Goal: Task Accomplishment & Management: Manage account settings

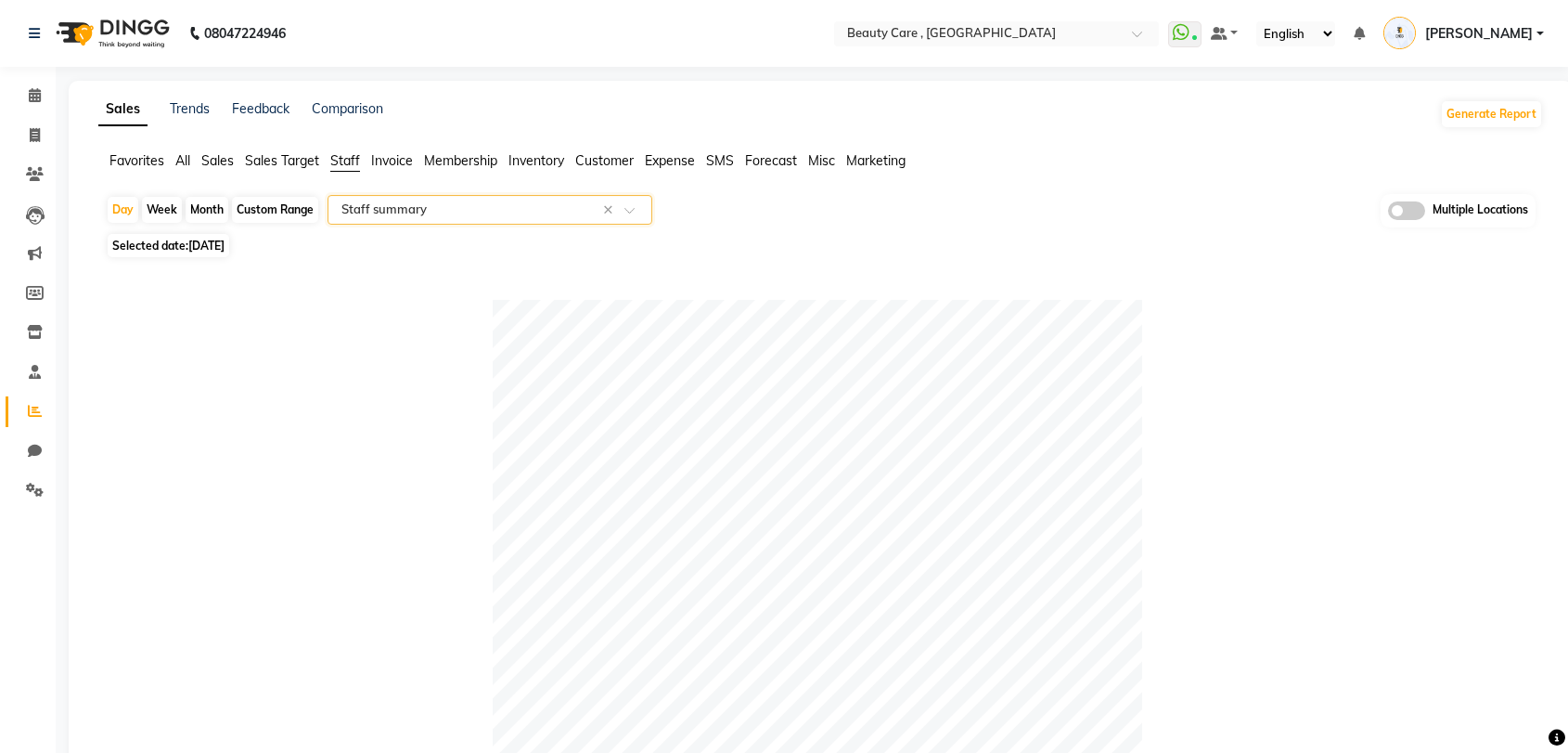
select select "csv"
click at [1504, 25] on span "[PERSON_NAME]" at bounding box center [1479, 33] width 108 height 19
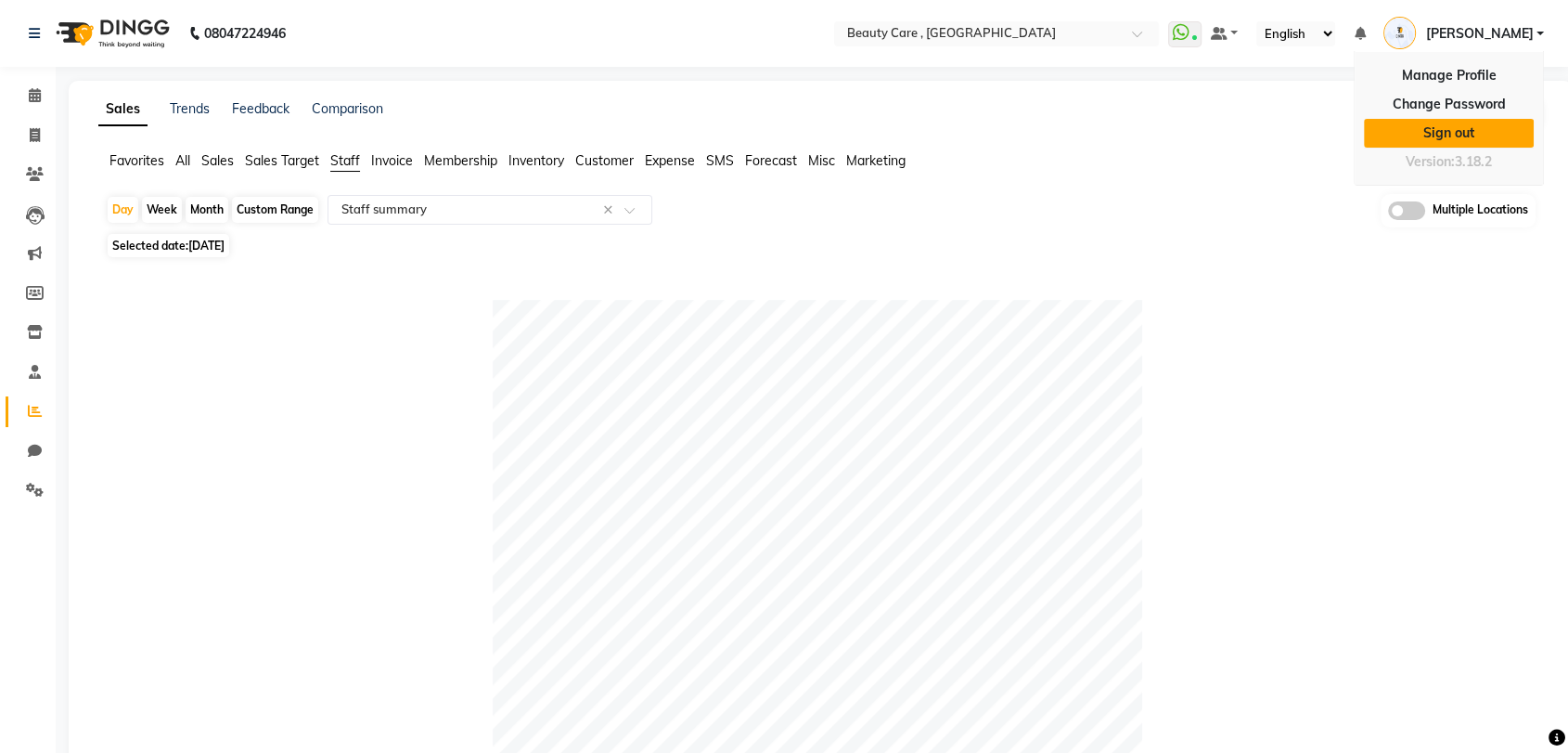
click at [1476, 131] on link "Sign out" at bounding box center [1450, 133] width 170 height 29
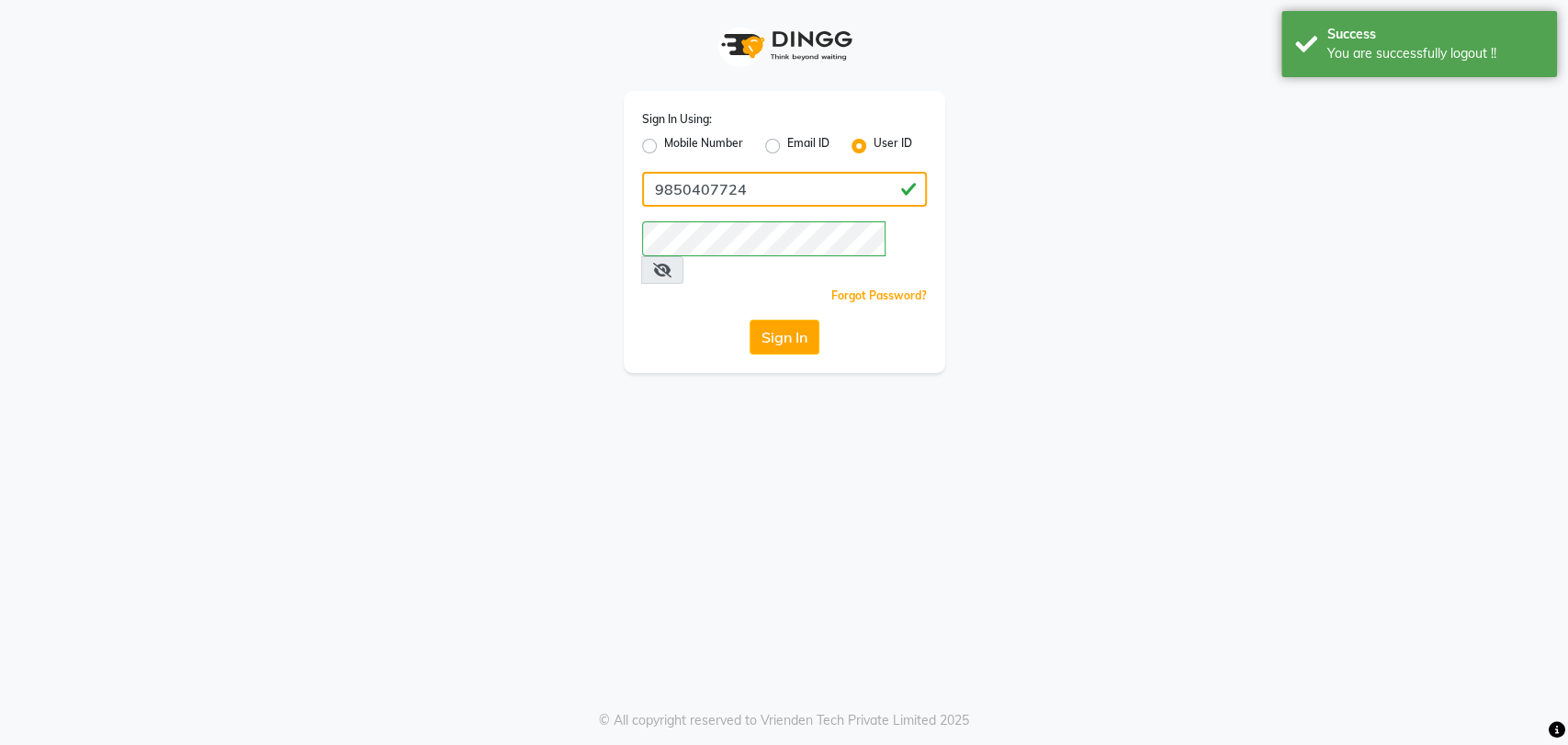
click at [786, 178] on input "9850407724" at bounding box center [784, 189] width 285 height 35
paste input "belange"
click at [786, 178] on input "belange" at bounding box center [784, 189] width 285 height 35
drag, startPoint x: 701, startPoint y: 299, endPoint x: 766, endPoint y: 299, distance: 65.0
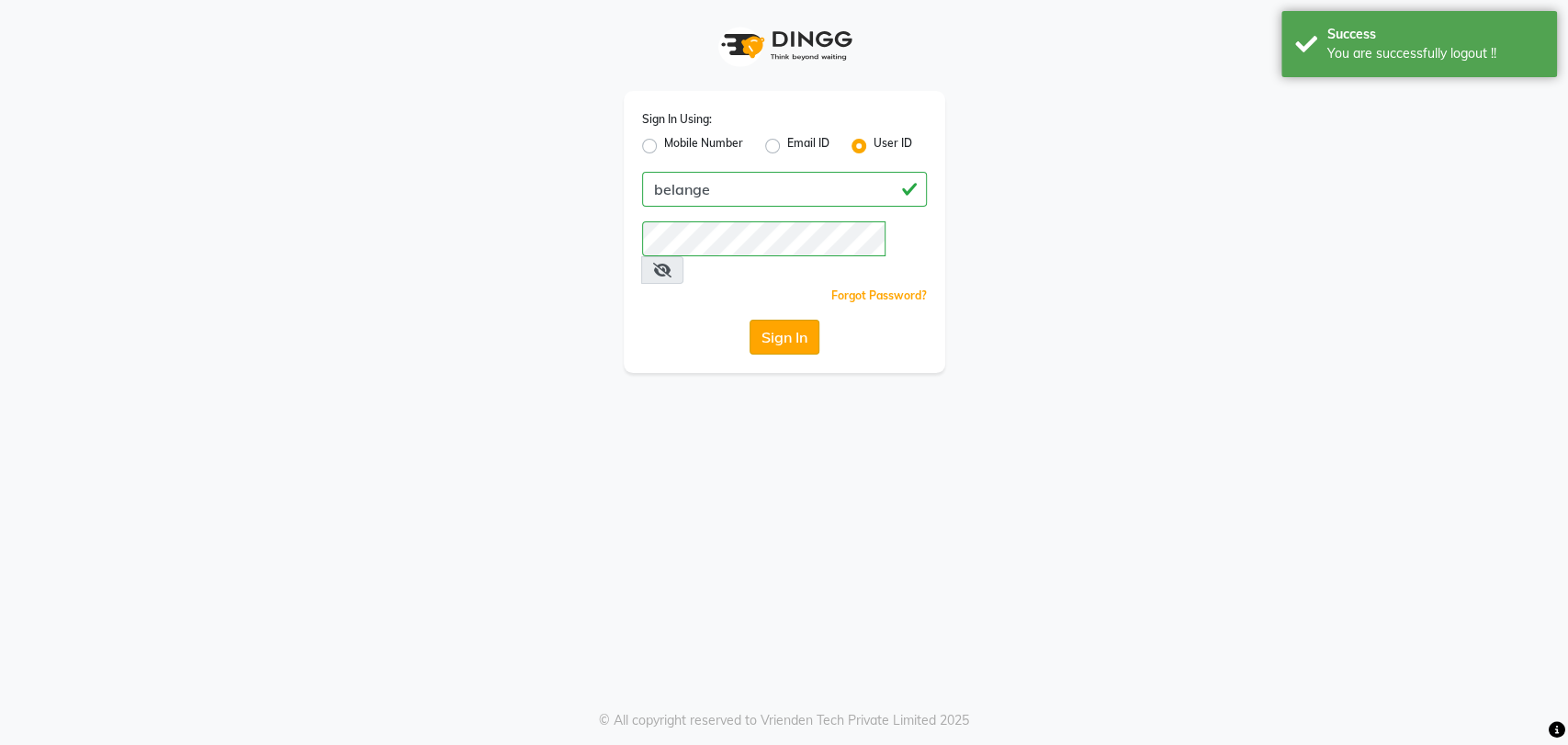
click at [766, 320] on div "Sign In" at bounding box center [784, 337] width 285 height 35
click at [766, 320] on button "Sign In" at bounding box center [784, 337] width 70 height 35
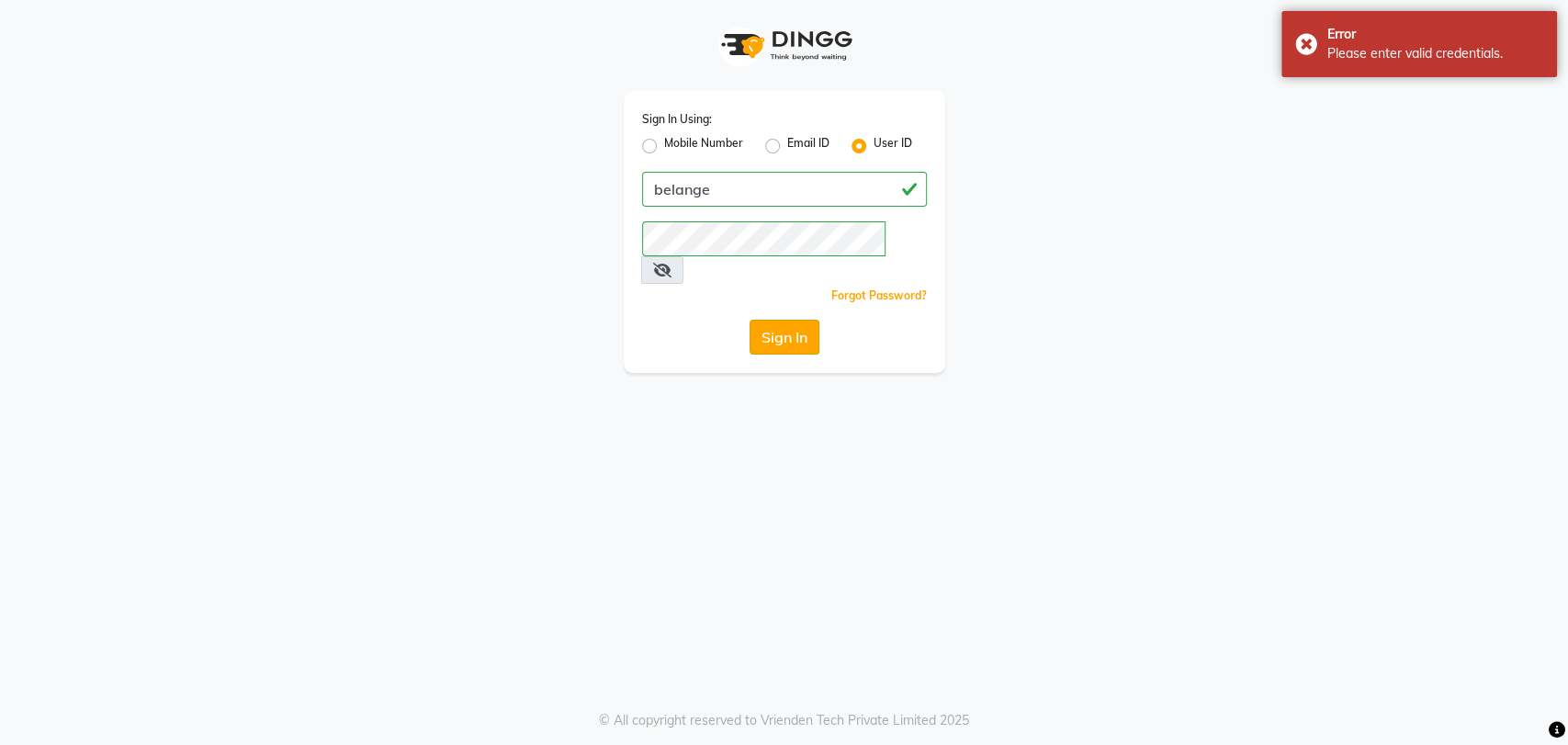
click at [802, 320] on button "Sign In" at bounding box center [784, 337] width 70 height 35
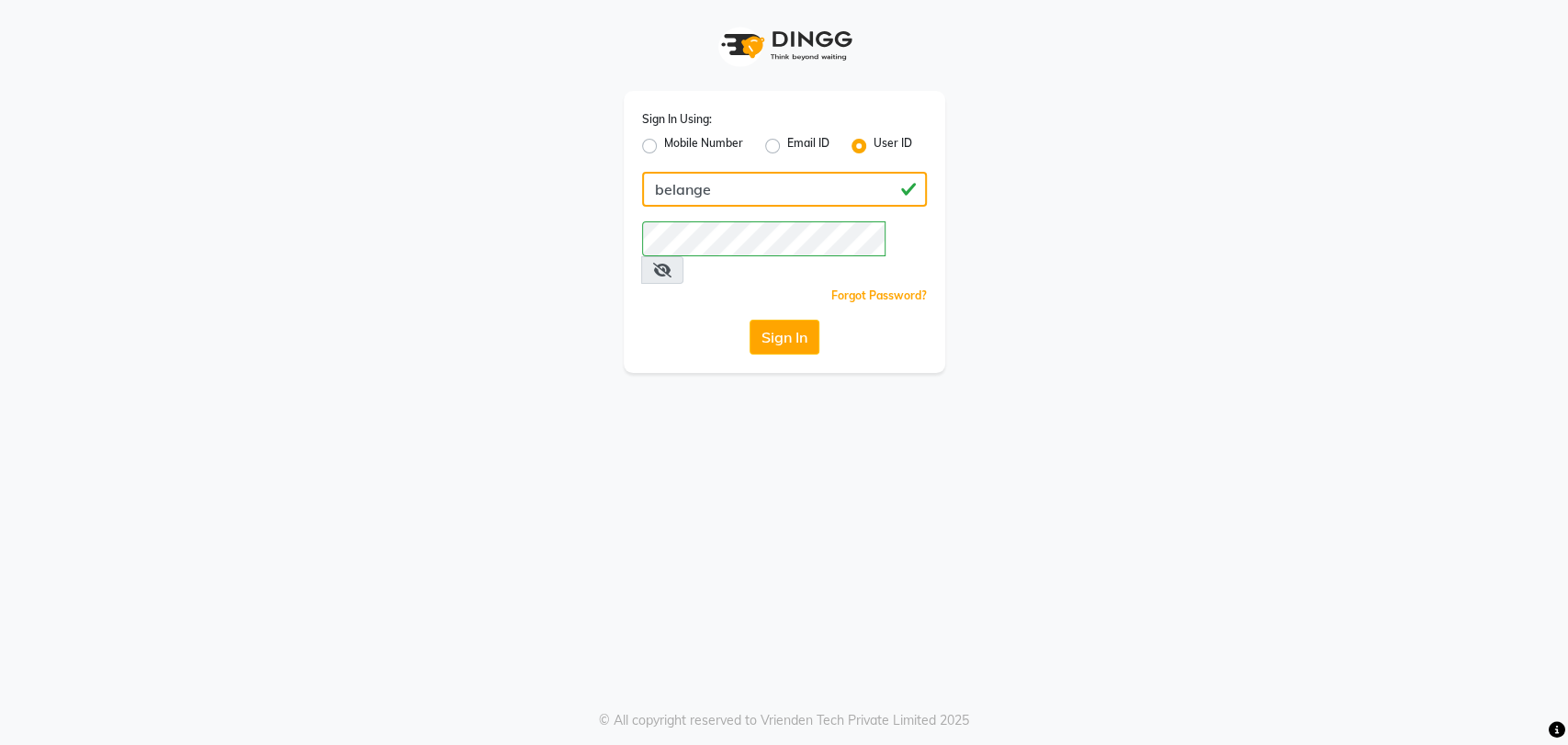
click at [713, 182] on input "belange" at bounding box center [784, 189] width 285 height 35
paste input "lanc"
click at [713, 182] on input "[PERSON_NAME]" at bounding box center [784, 189] width 285 height 35
type input "[PERSON_NAME]"
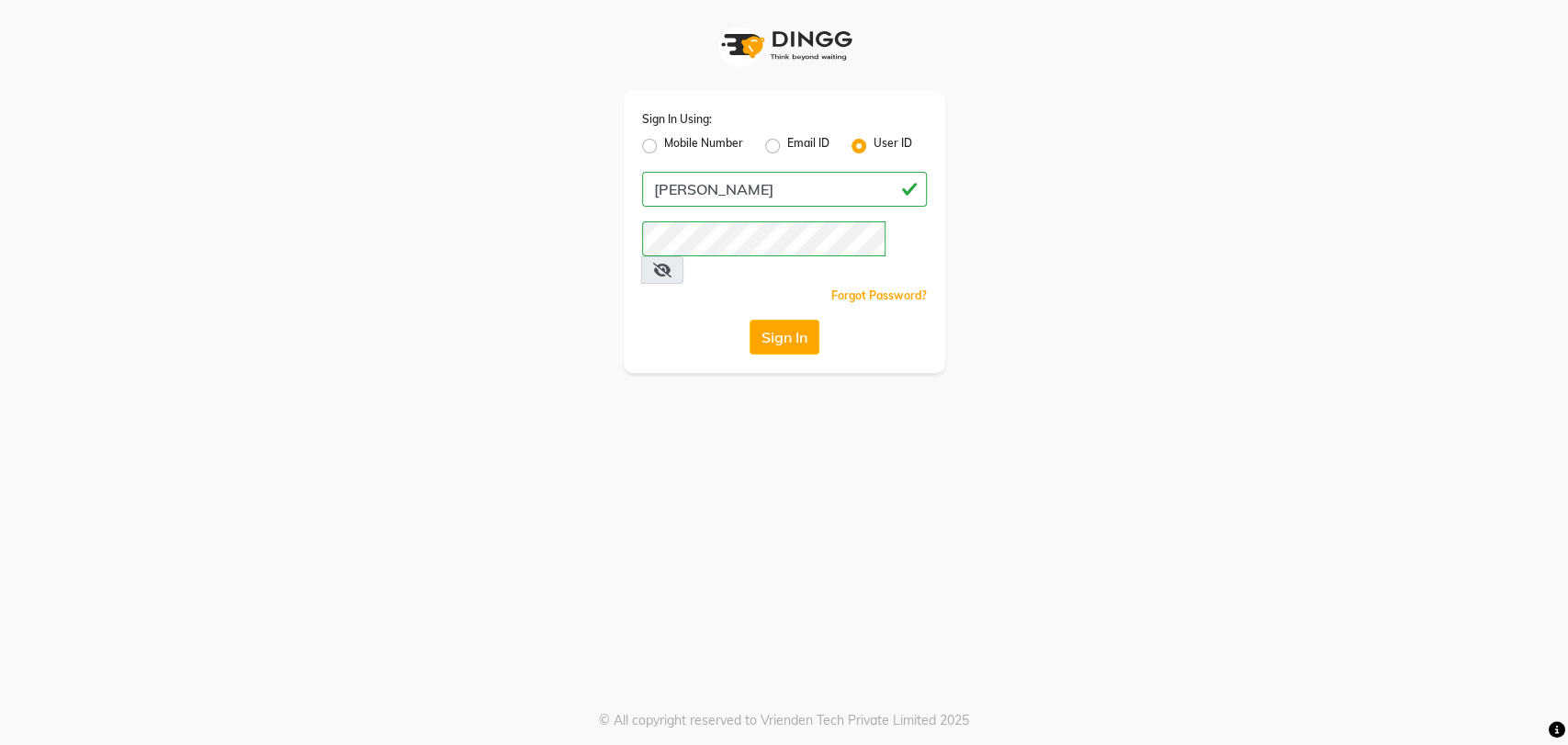
click at [560, 345] on div "Sign In Using: Mobile Number Email ID User ID [PERSON_NAME] Remember me Forgot …" at bounding box center [784, 372] width 1568 height 745
click at [775, 320] on button "Sign In" at bounding box center [784, 337] width 70 height 35
